Goal: Find contact information: Find contact information

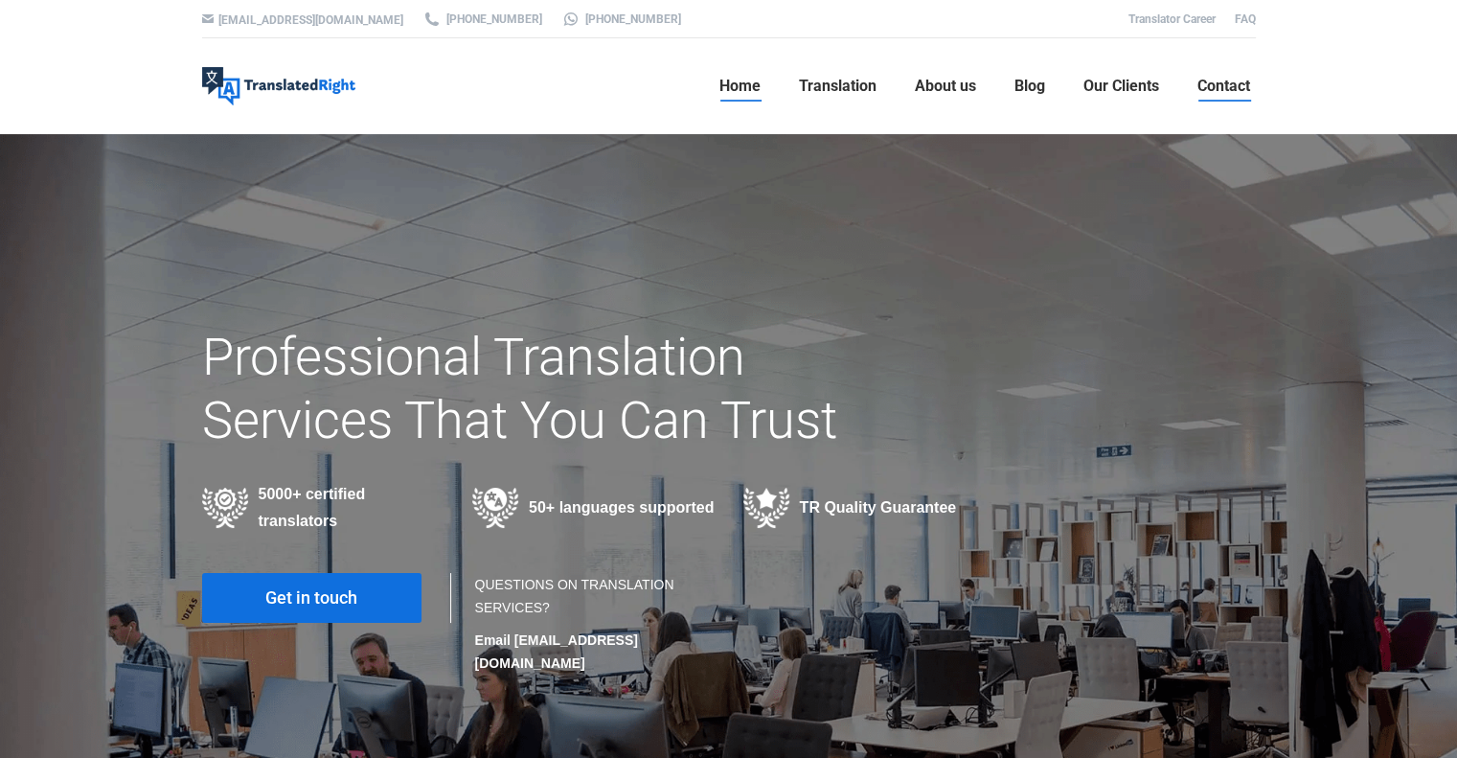
click at [1213, 85] on span "Contact" at bounding box center [1224, 86] width 53 height 19
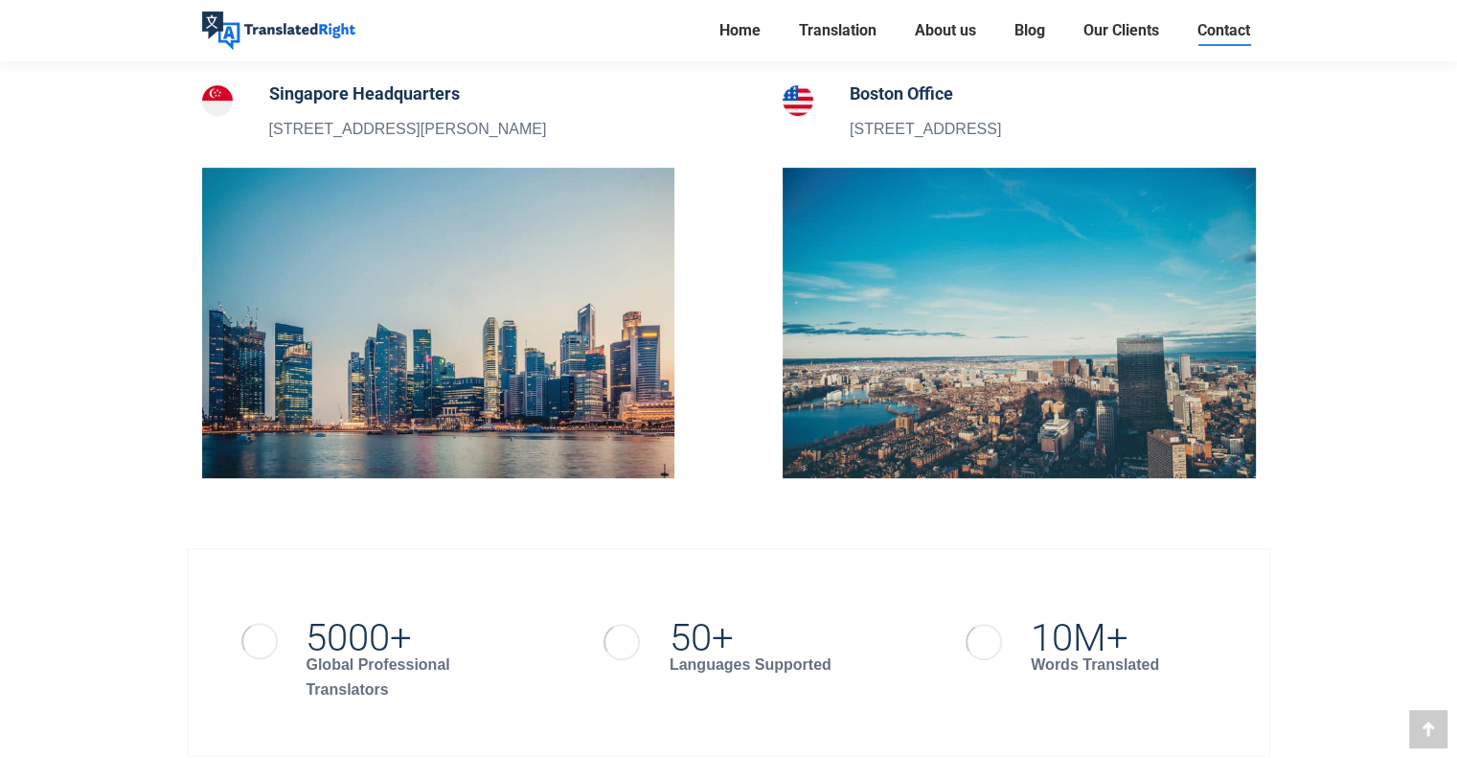
scroll to position [766, 0]
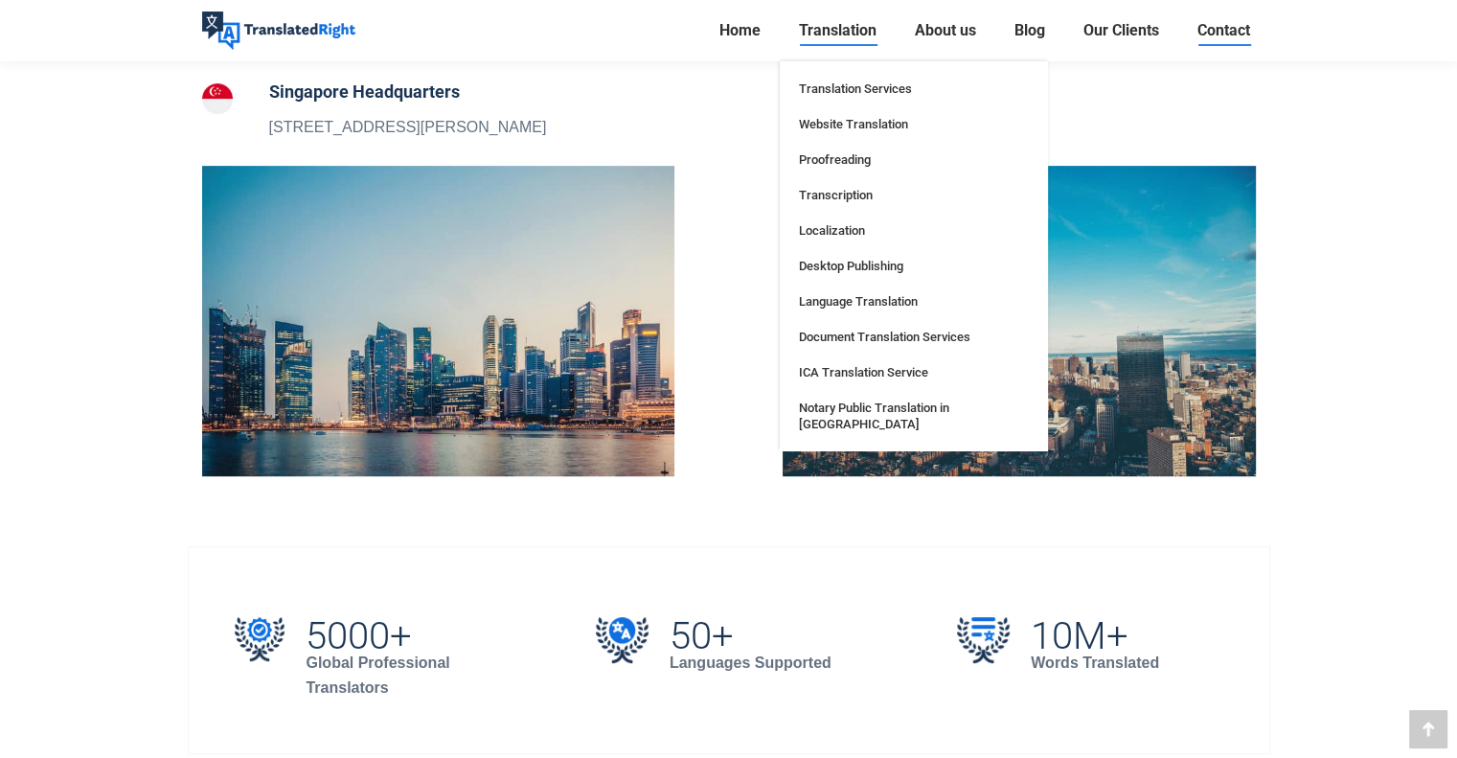
click at [816, 41] on link "Translation" at bounding box center [837, 30] width 89 height 27
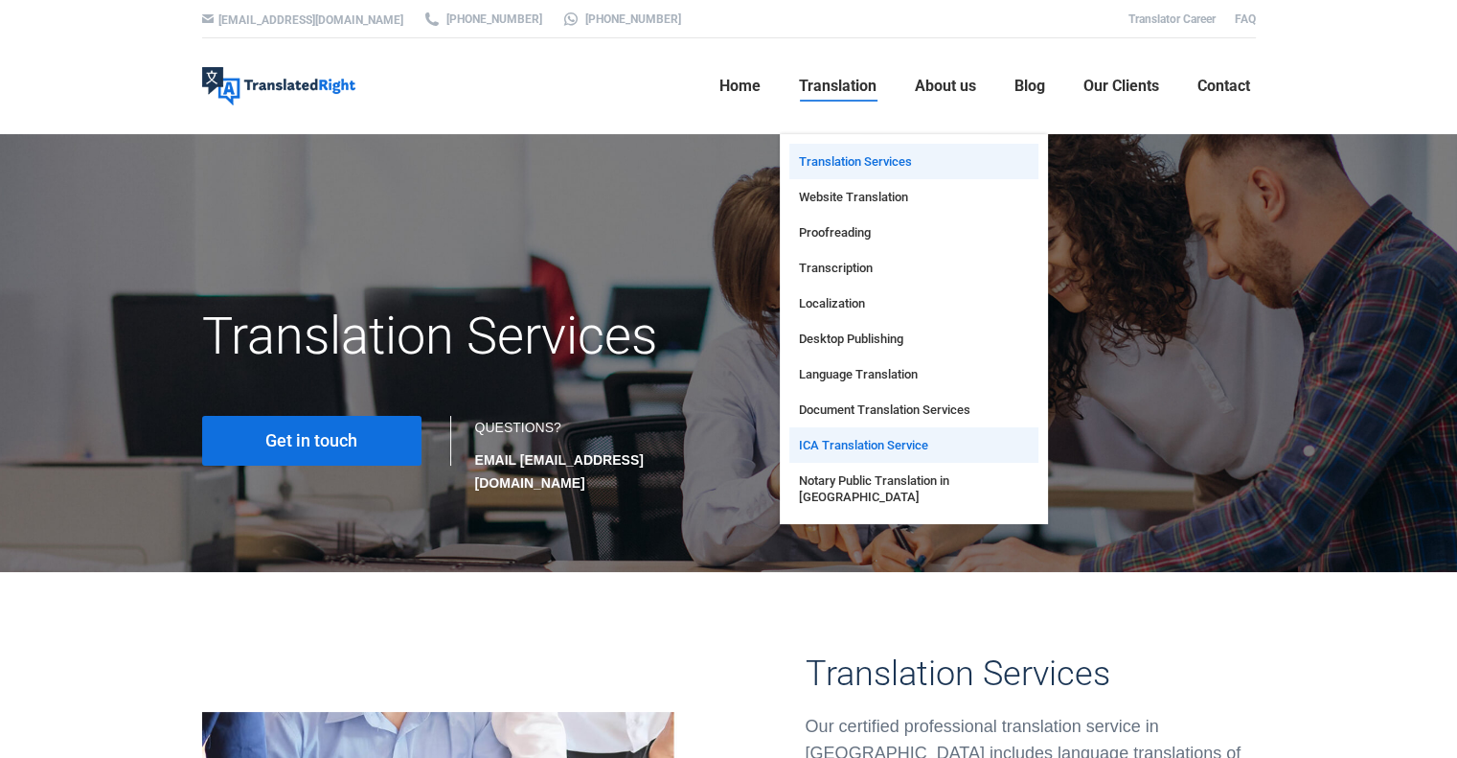
click at [870, 443] on span "ICA Translation Service" at bounding box center [863, 445] width 129 height 16
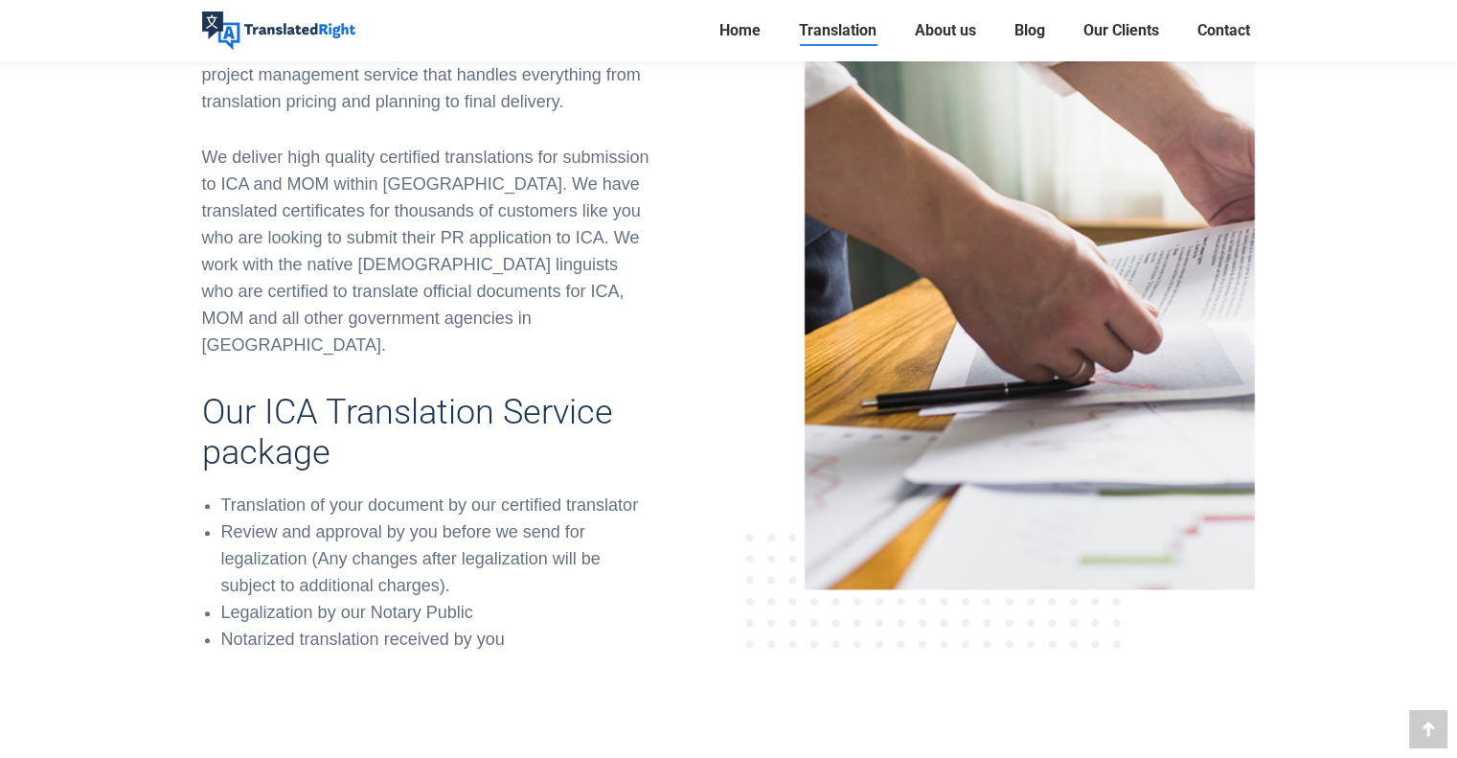
scroll to position [862, 0]
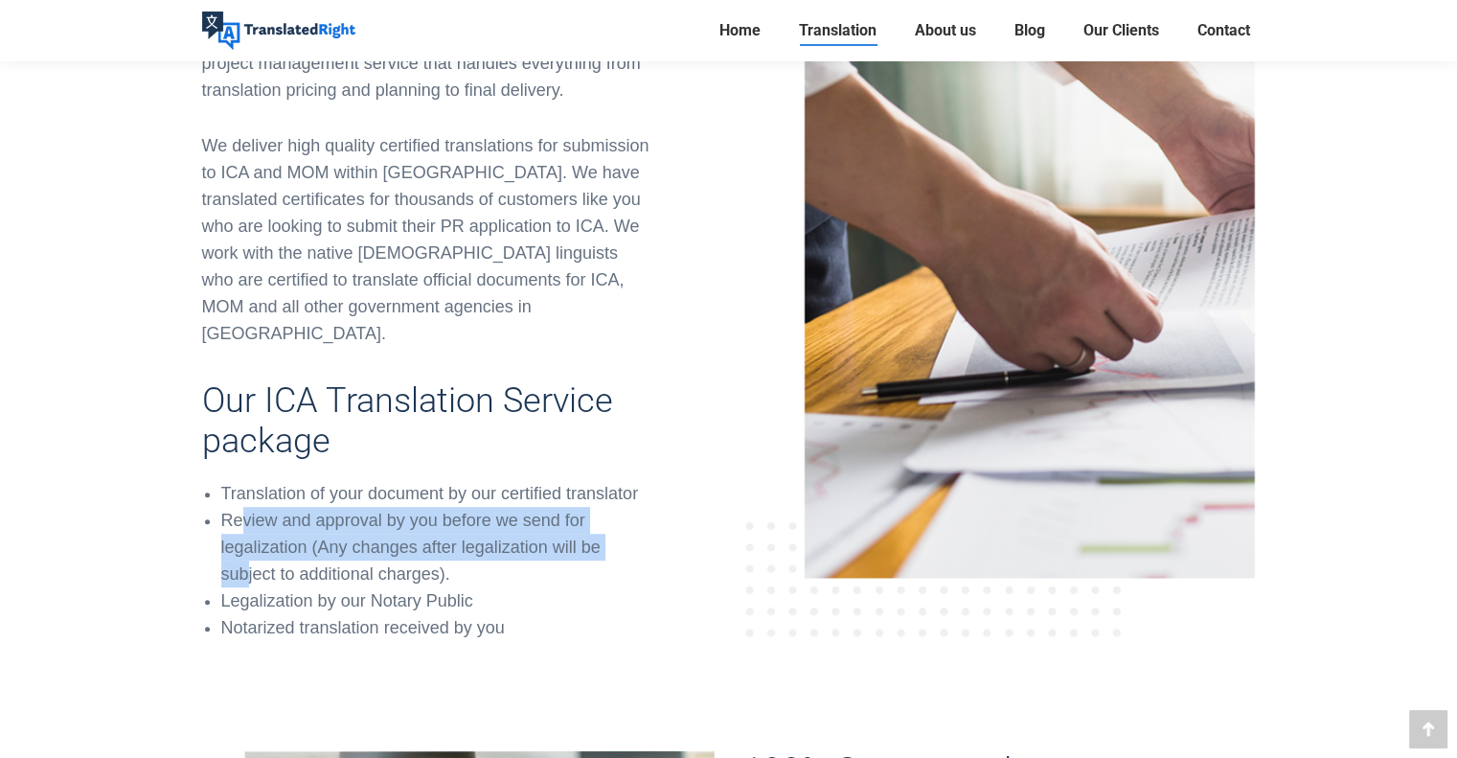
drag, startPoint x: 239, startPoint y: 492, endPoint x: 245, endPoint y: 552, distance: 59.8
click at [245, 552] on li "Review and approval by you before we send for legalization (Any changes after l…" at bounding box center [436, 547] width 431 height 80
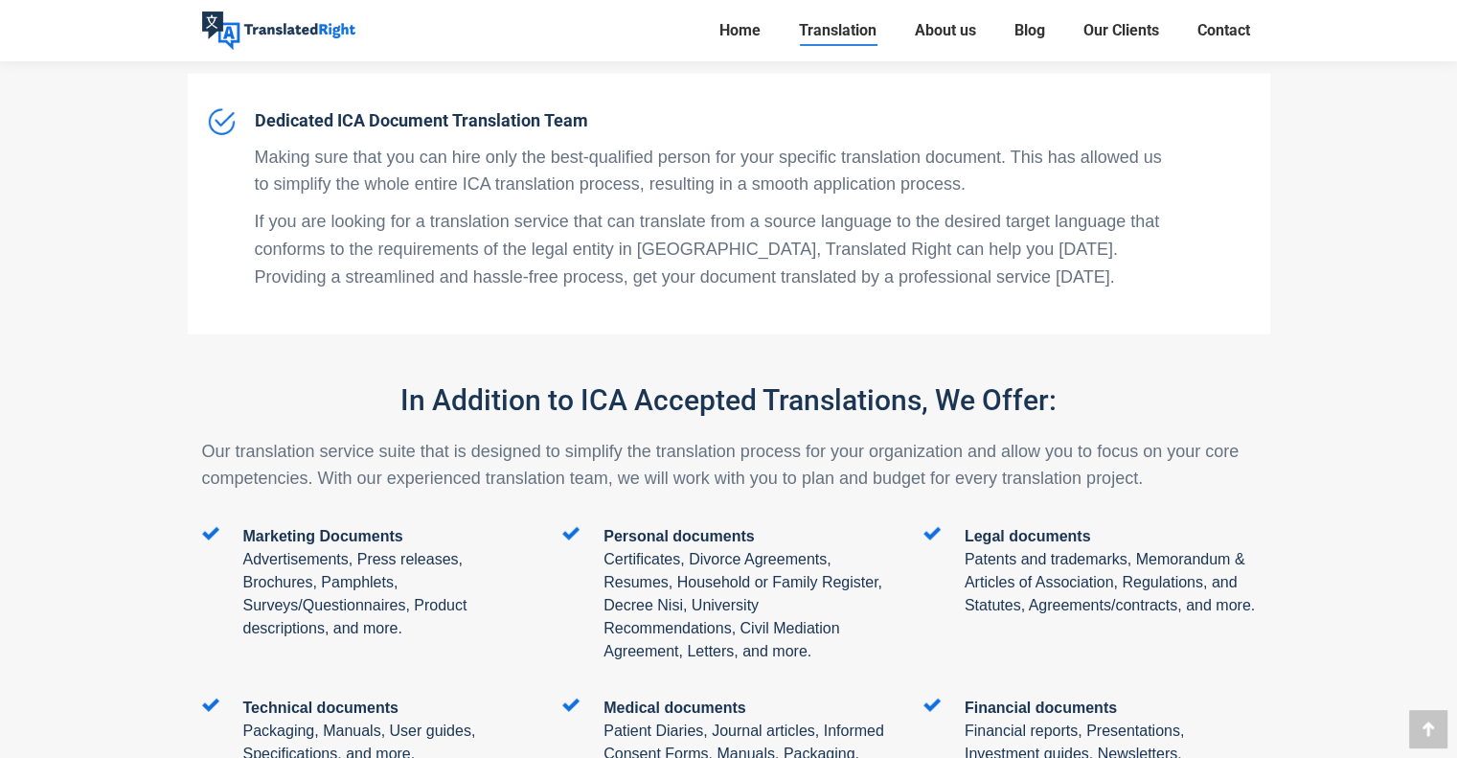
scroll to position [5365, 0]
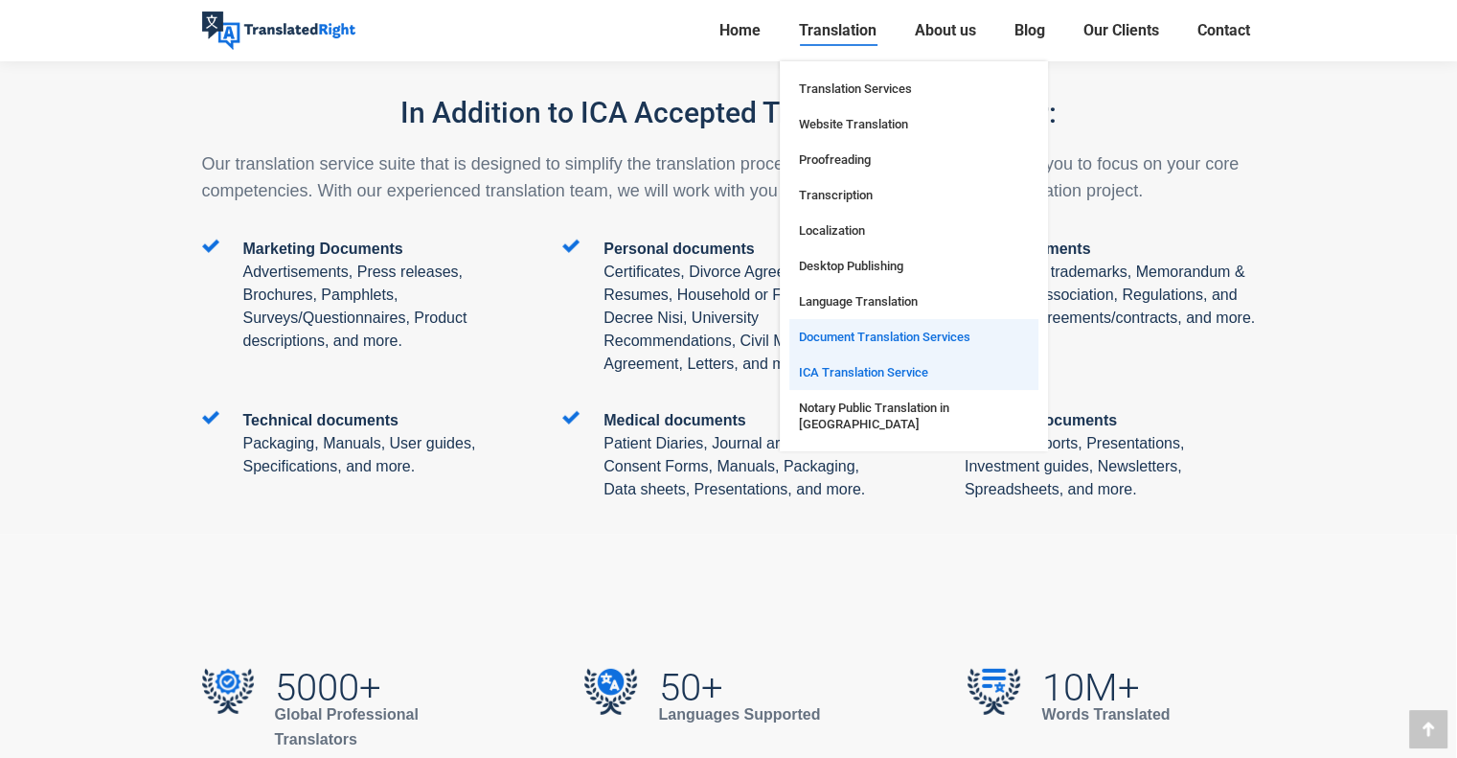
click at [851, 337] on span "Document Translation Services" at bounding box center [885, 337] width 172 height 16
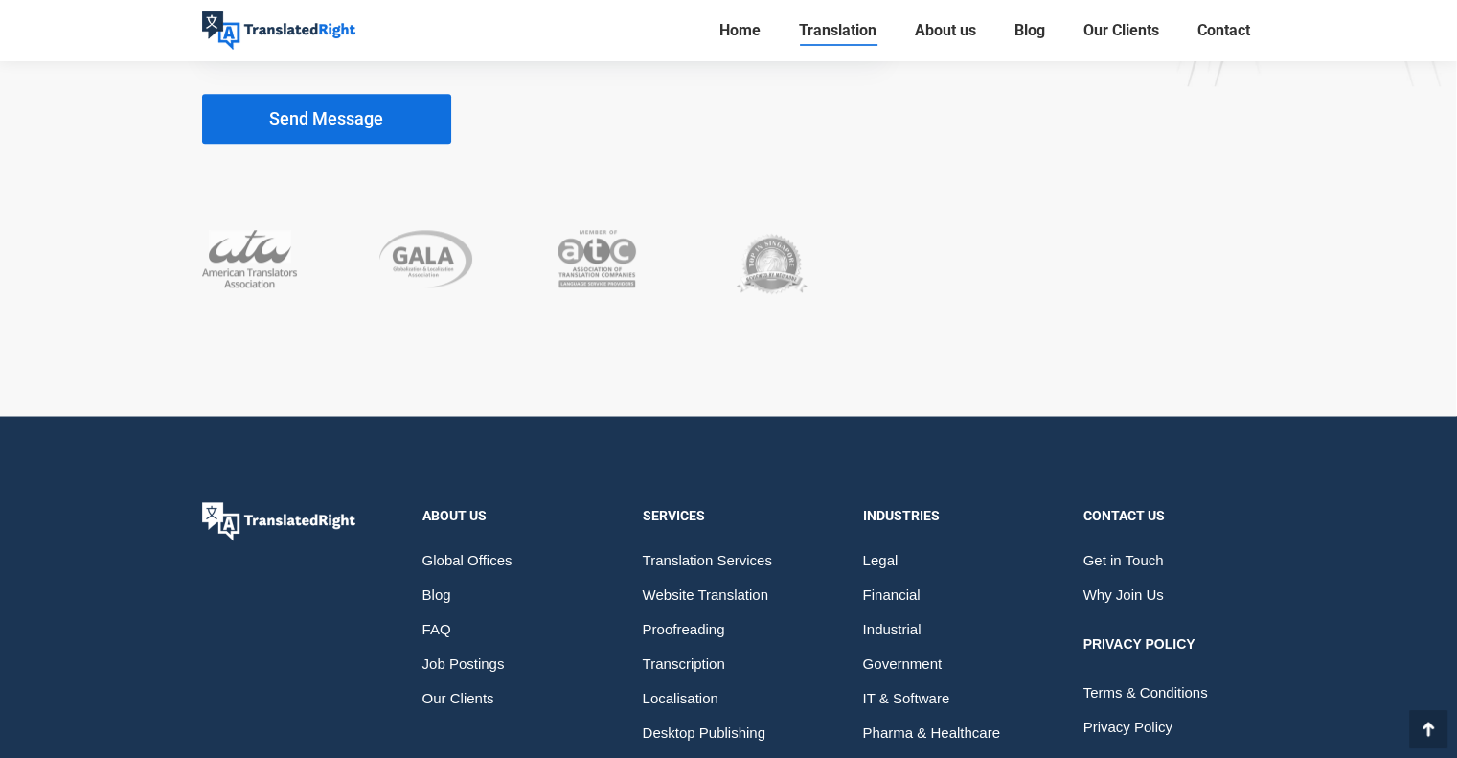
scroll to position [9294, 0]
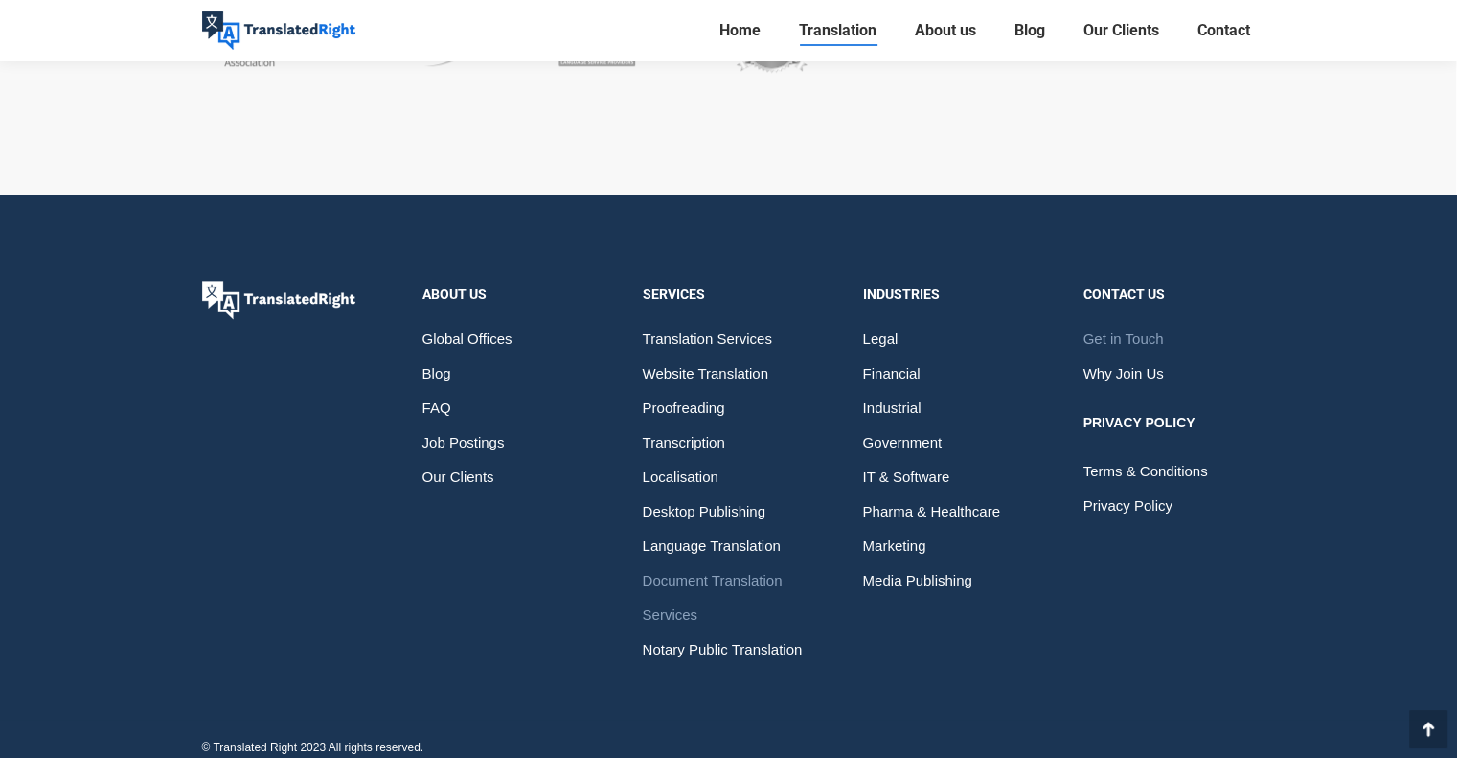
click at [1155, 336] on span "Get in Touch" at bounding box center [1124, 339] width 80 height 34
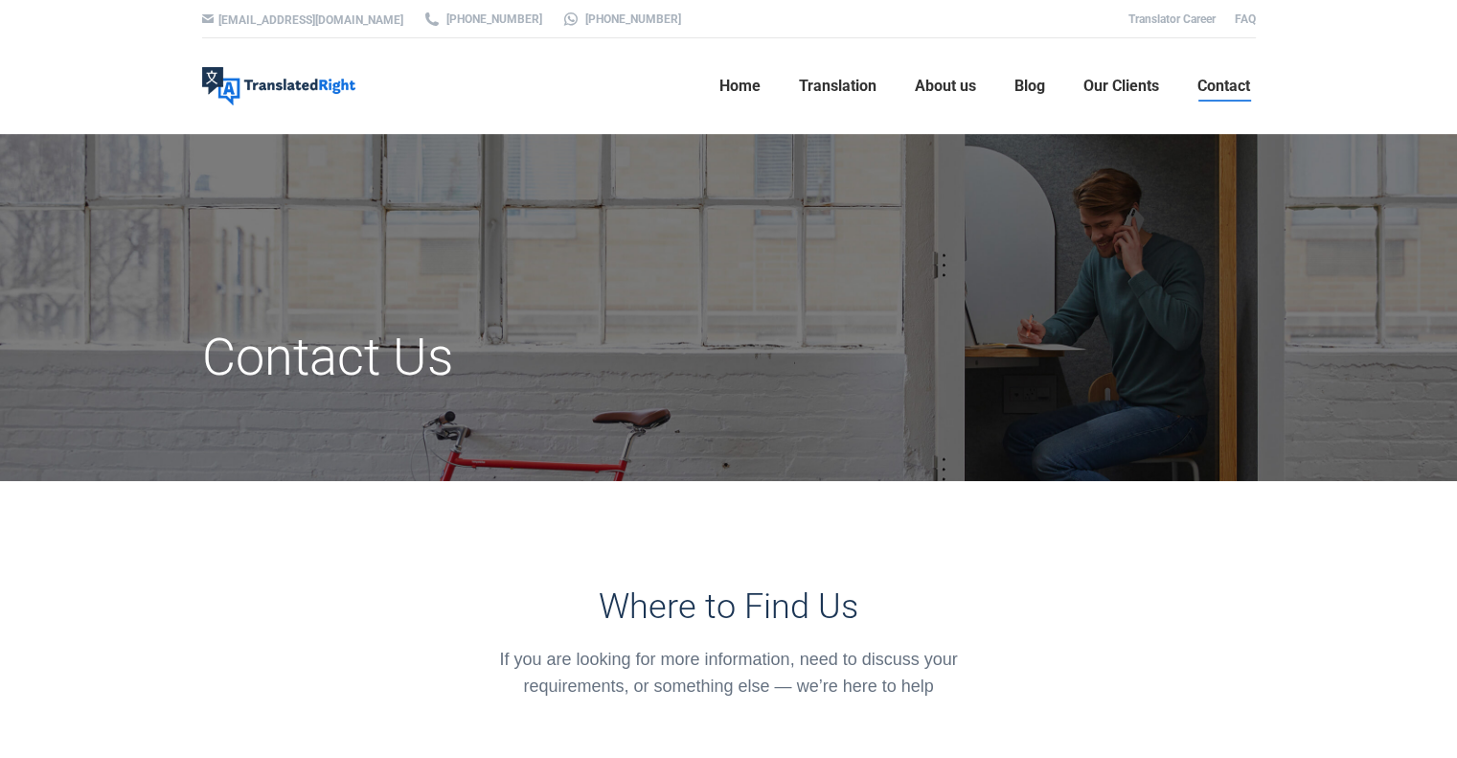
click at [1236, 90] on span "Contact" at bounding box center [1224, 86] width 53 height 19
click at [323, 14] on link "[EMAIL_ADDRESS][DOMAIN_NAME]" at bounding box center [310, 19] width 185 height 13
